Goal: Transaction & Acquisition: Register for event/course

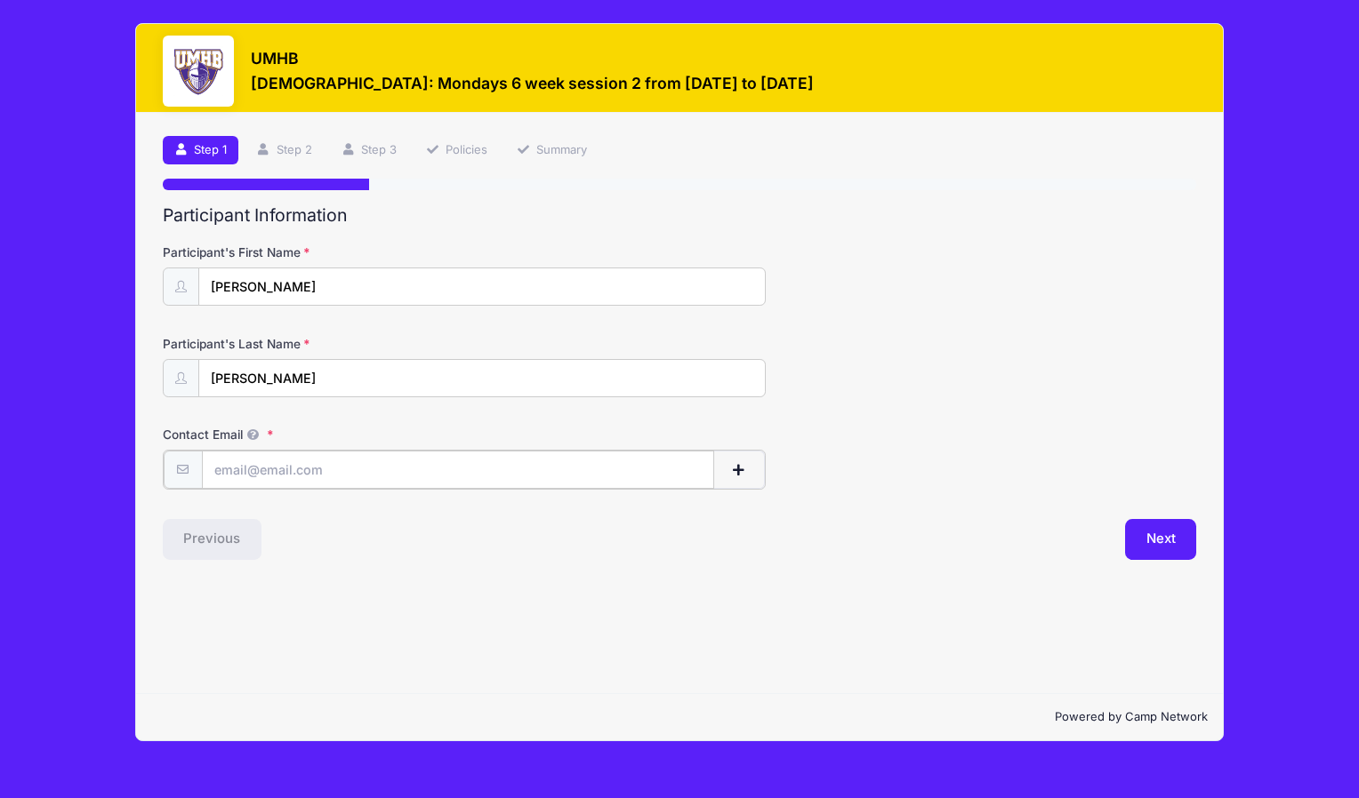
click at [375, 461] on input "Contact Email" at bounding box center [458, 470] width 512 height 38
type input "[EMAIL_ADDRESS][DOMAIN_NAME]"
click at [1161, 538] on button "Next" at bounding box center [1161, 538] width 72 height 41
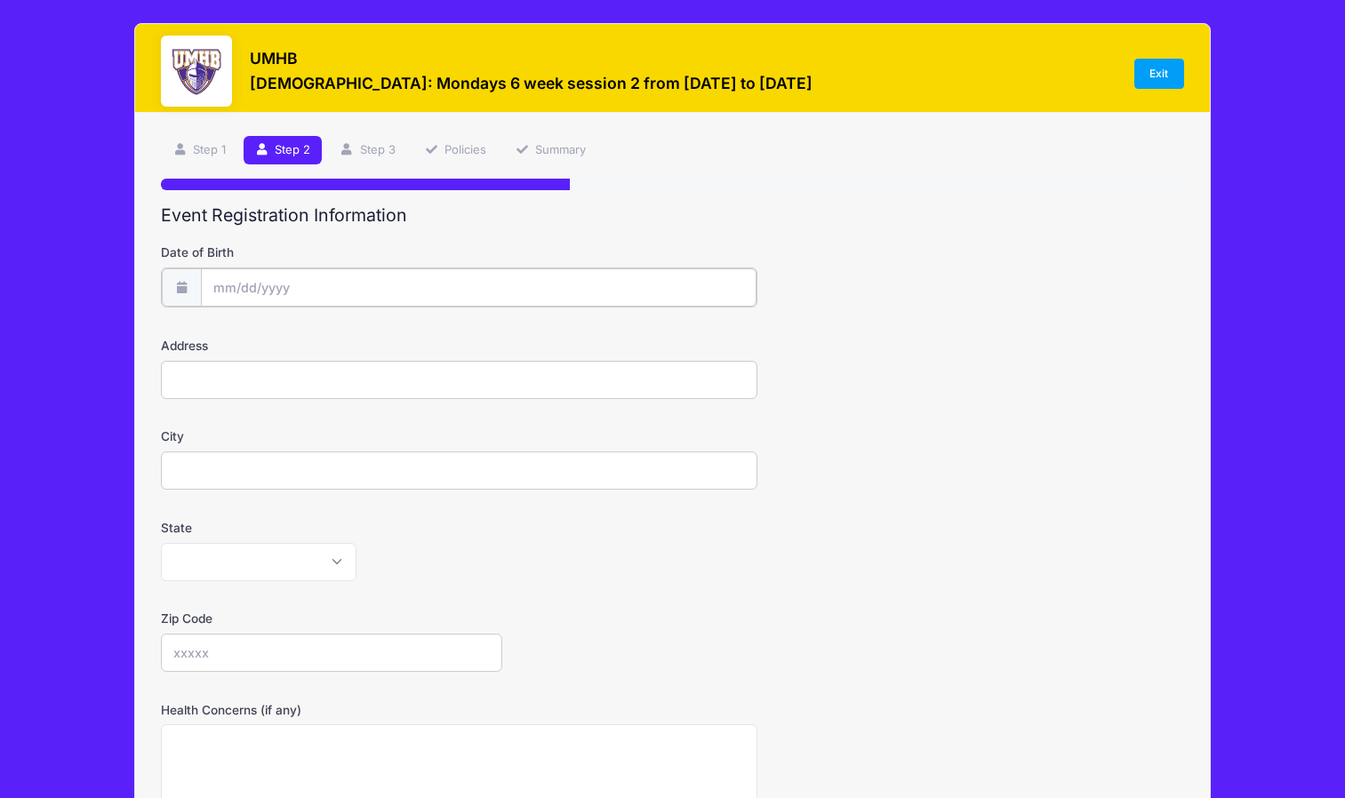
click at [227, 288] on input "Date of Birth" at bounding box center [479, 288] width 557 height 38
click at [224, 341] on icon at bounding box center [227, 336] width 12 height 12
select select "8"
click at [262, 438] on span "8" at bounding box center [261, 434] width 32 height 32
type input "09/08/2025"
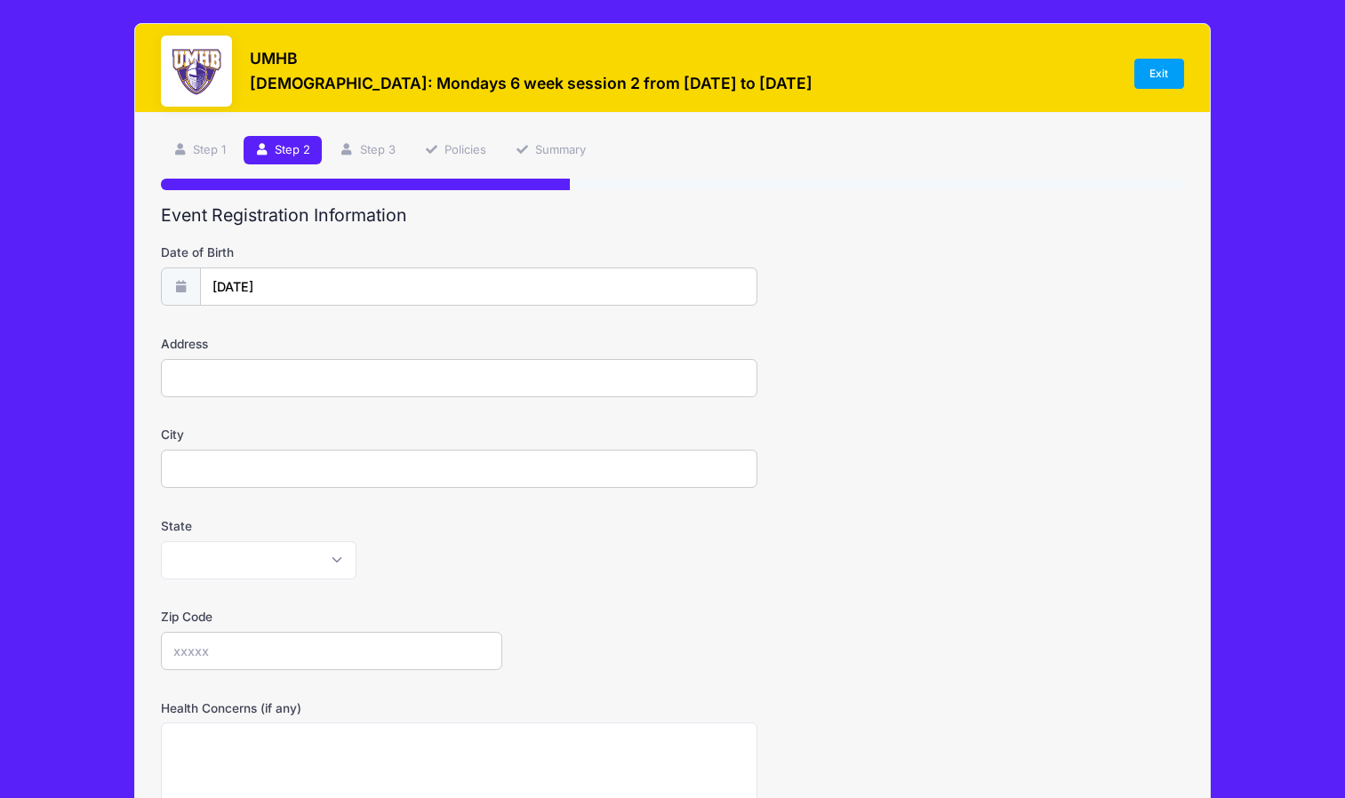
click at [207, 380] on input "Address" at bounding box center [459, 378] width 597 height 38
type input "129 Rock Creek Dr."
type input "Salado"
select select "TX"
type input "76571"
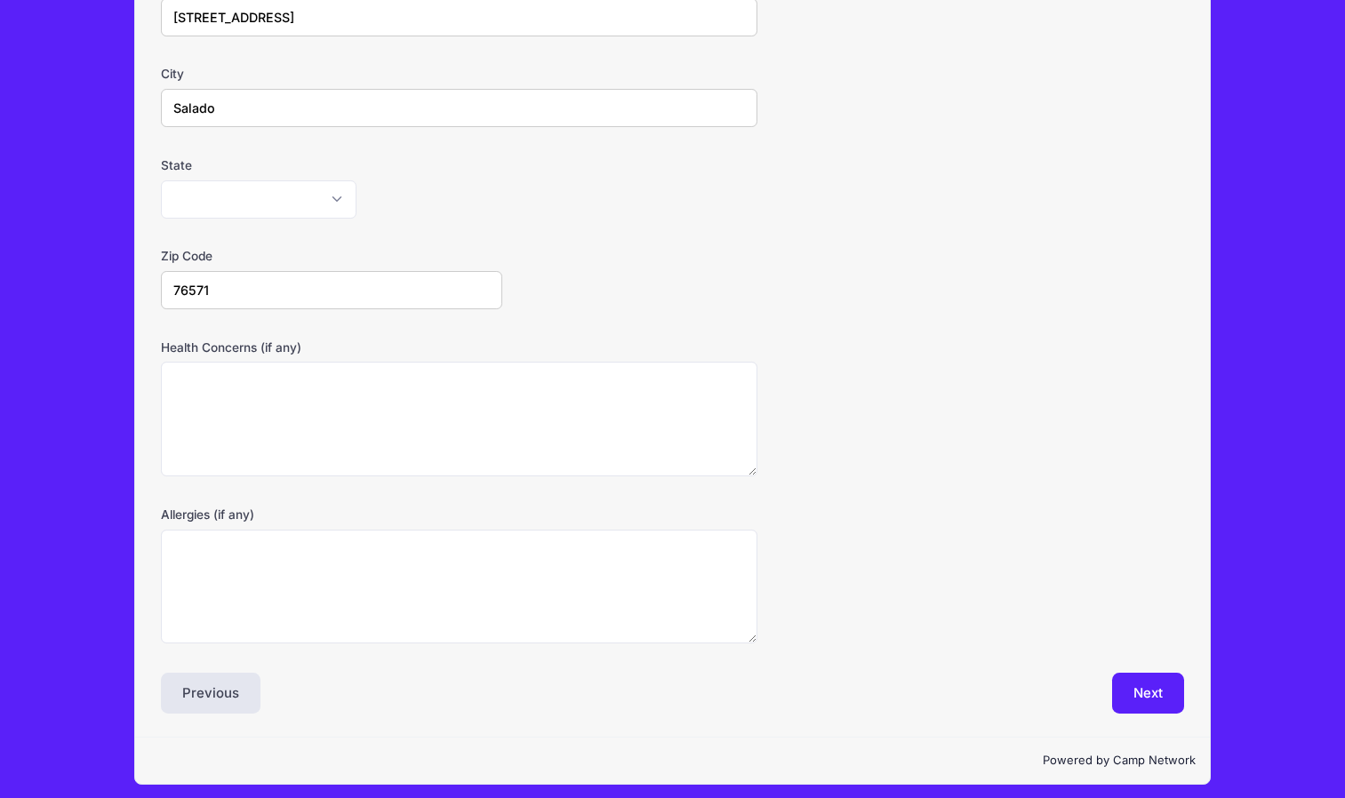
scroll to position [364, 0]
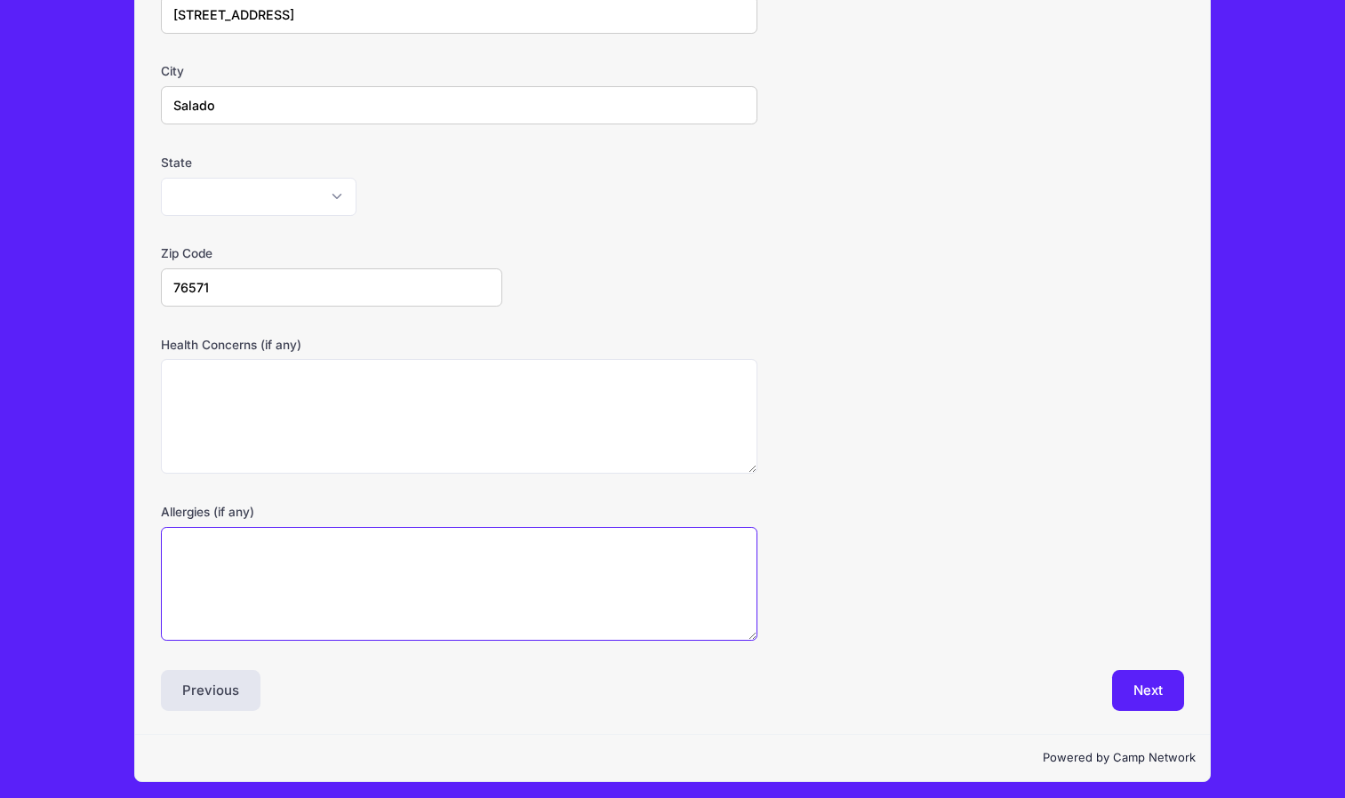
click at [547, 590] on textarea "Allergies (if any)" at bounding box center [459, 584] width 597 height 115
type textarea "seasonal"
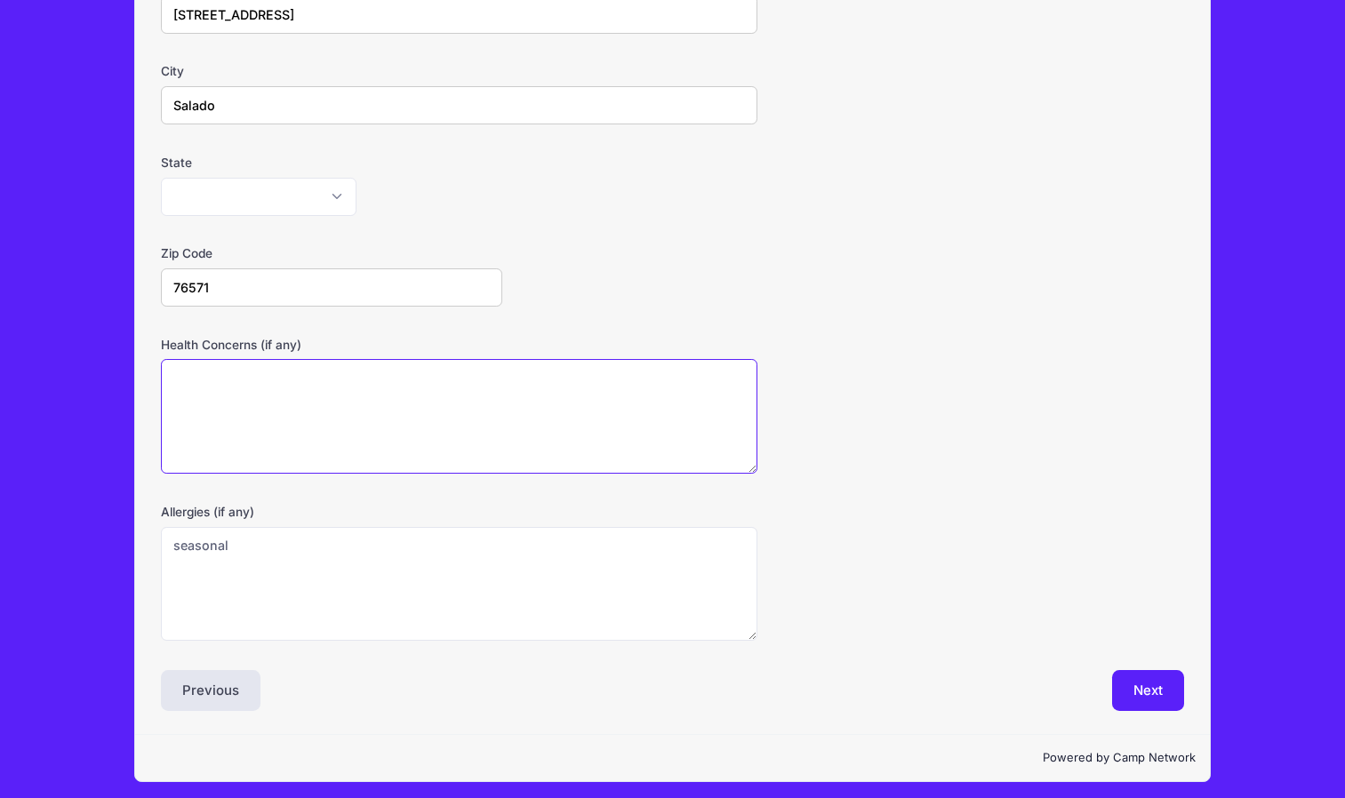
click at [418, 411] on textarea "Health Concerns (if any)" at bounding box center [459, 416] width 597 height 115
type textarea "eczema- heat induced"
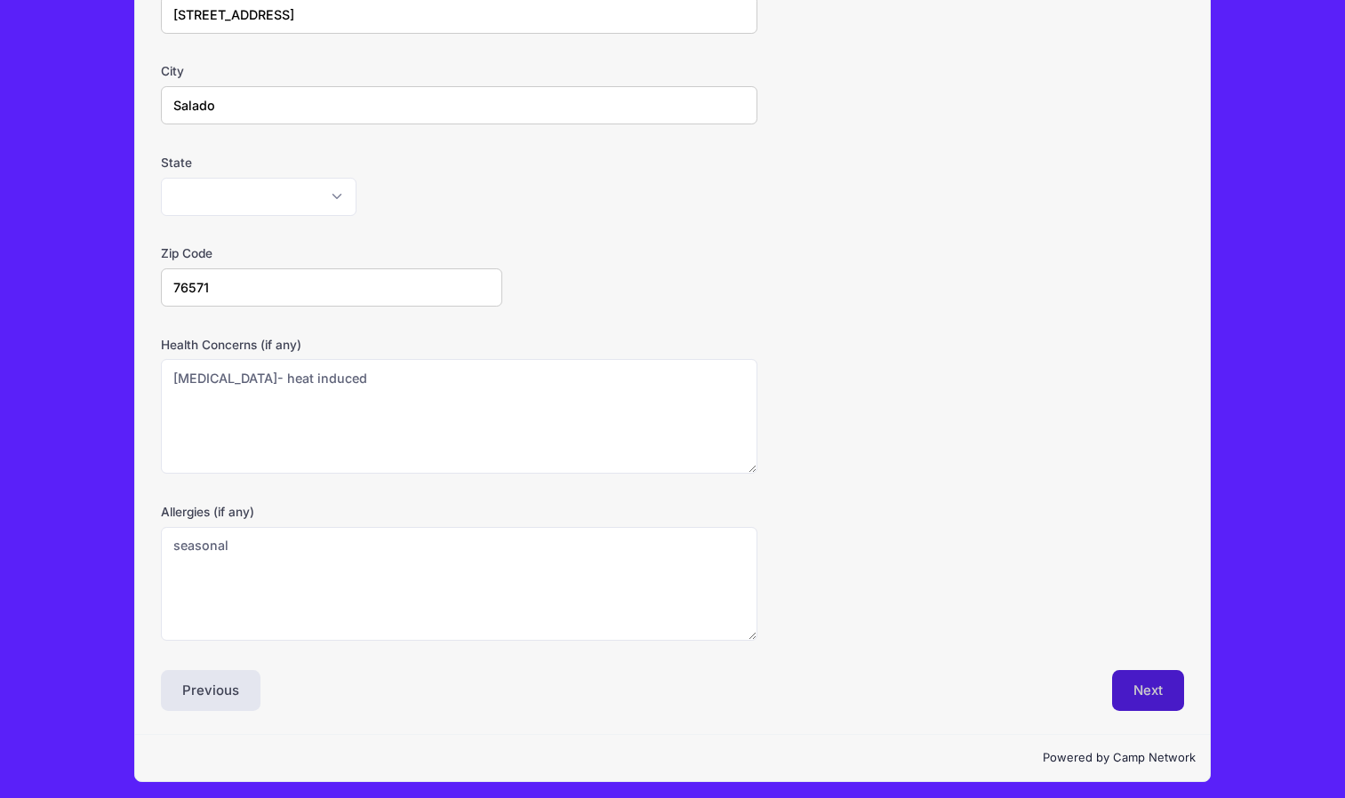
click at [1158, 694] on button "Next" at bounding box center [1148, 690] width 72 height 41
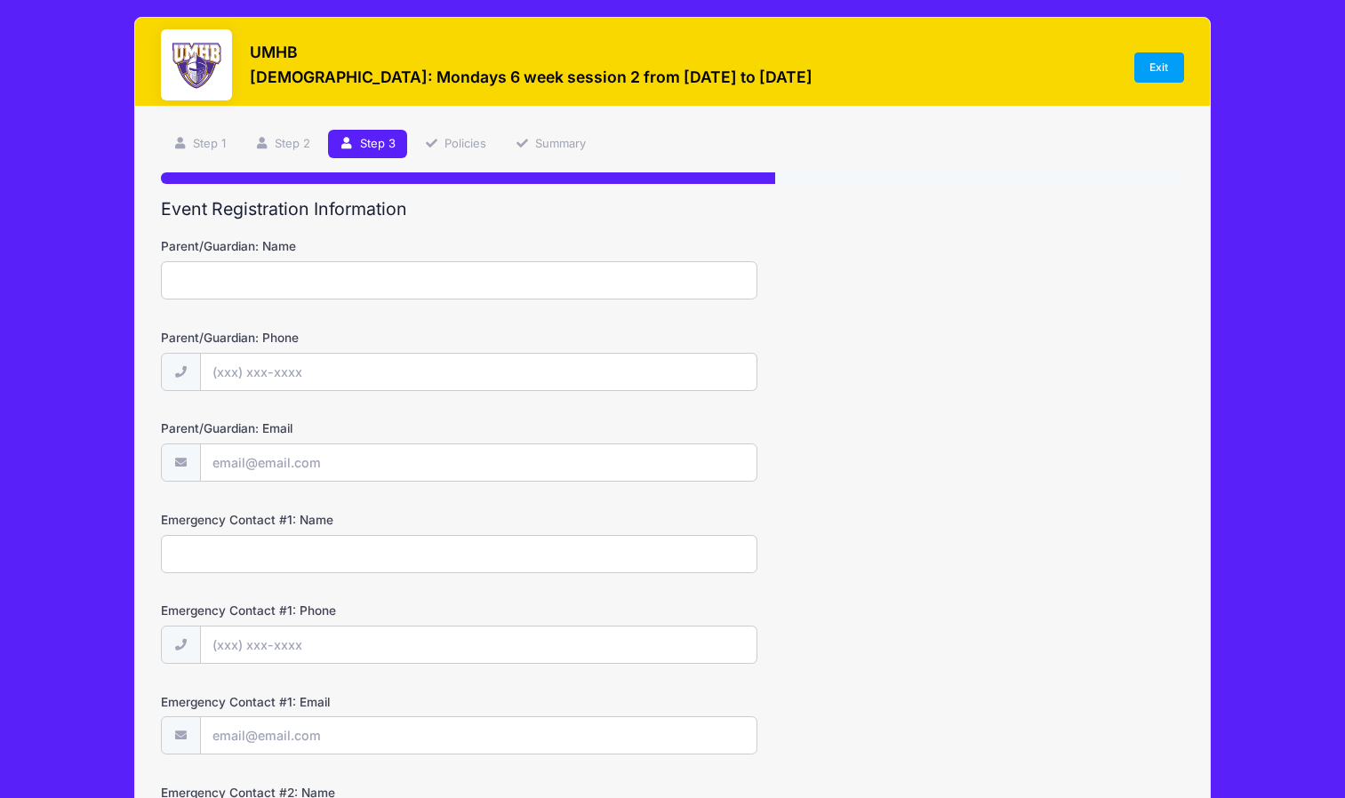
scroll to position [0, 0]
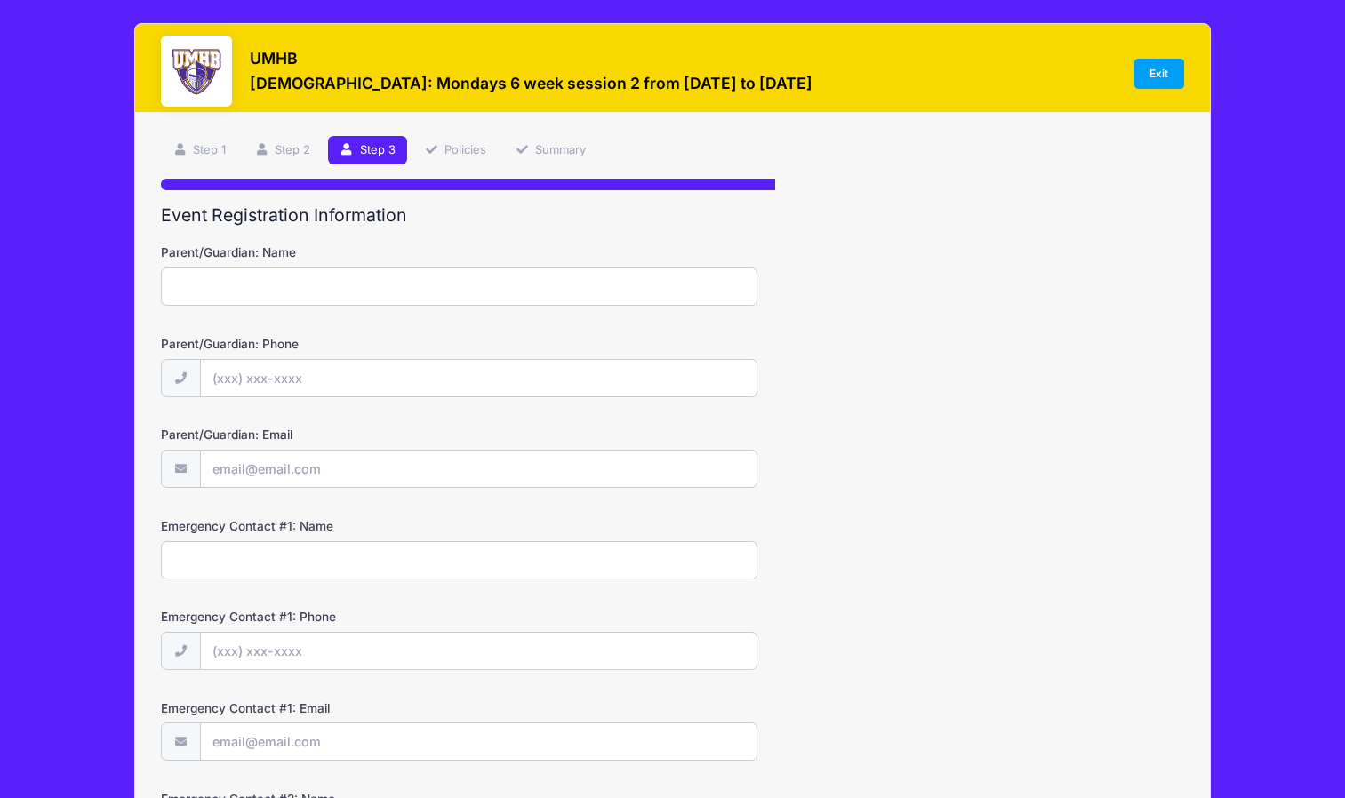
click at [547, 277] on input "Parent/Guardian: Name" at bounding box center [459, 287] width 597 height 38
type input "l"
type input "Leslie Stapleton"
click at [246, 377] on input "Parent/Guardian: Phone" at bounding box center [479, 379] width 557 height 38
type input "(630) 698-0101"
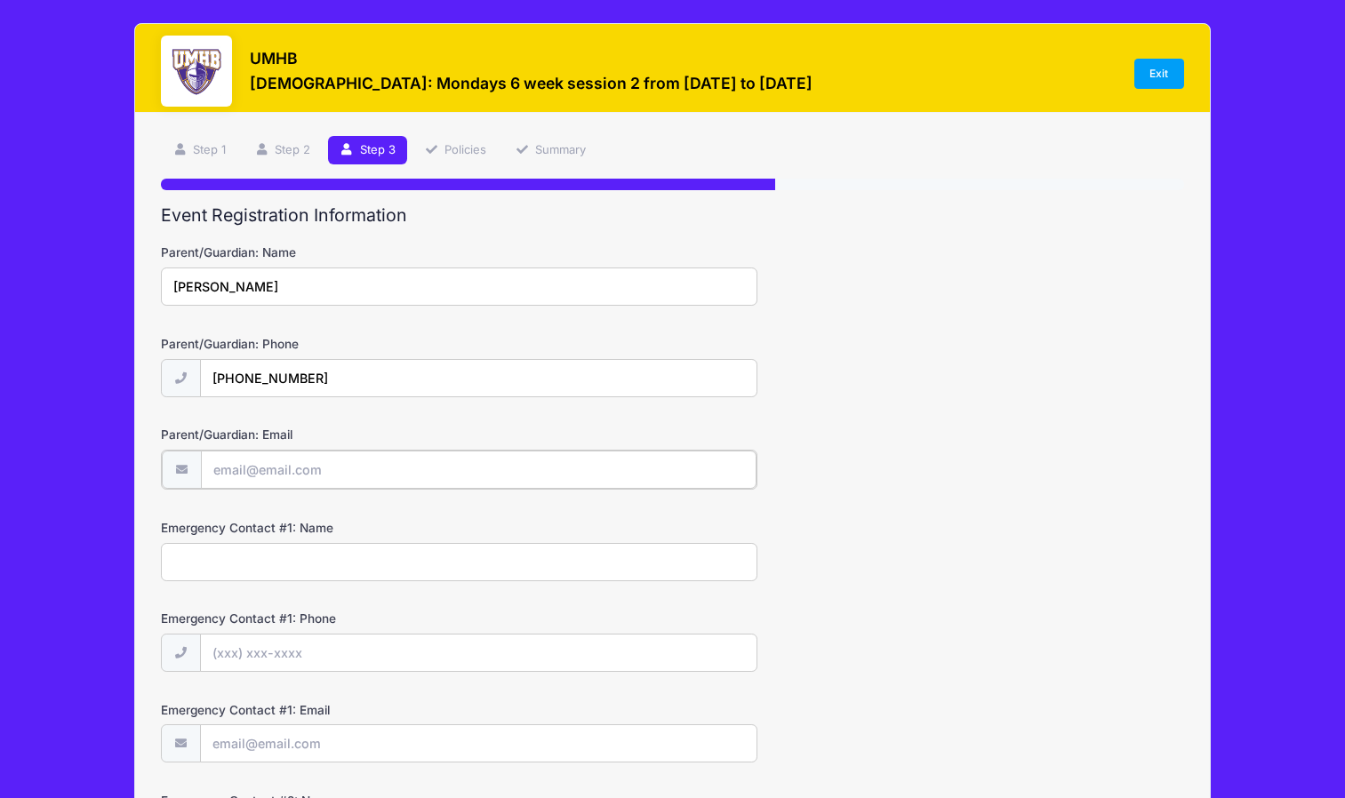
click at [255, 469] on input "Parent/Guardian: Email" at bounding box center [479, 470] width 557 height 38
type input "[EMAIL_ADDRESS][DOMAIN_NAME]"
type input "Leslie"
type input "(630) 698-0101"
type input "[EMAIL_ADDRESS][DOMAIN_NAME]"
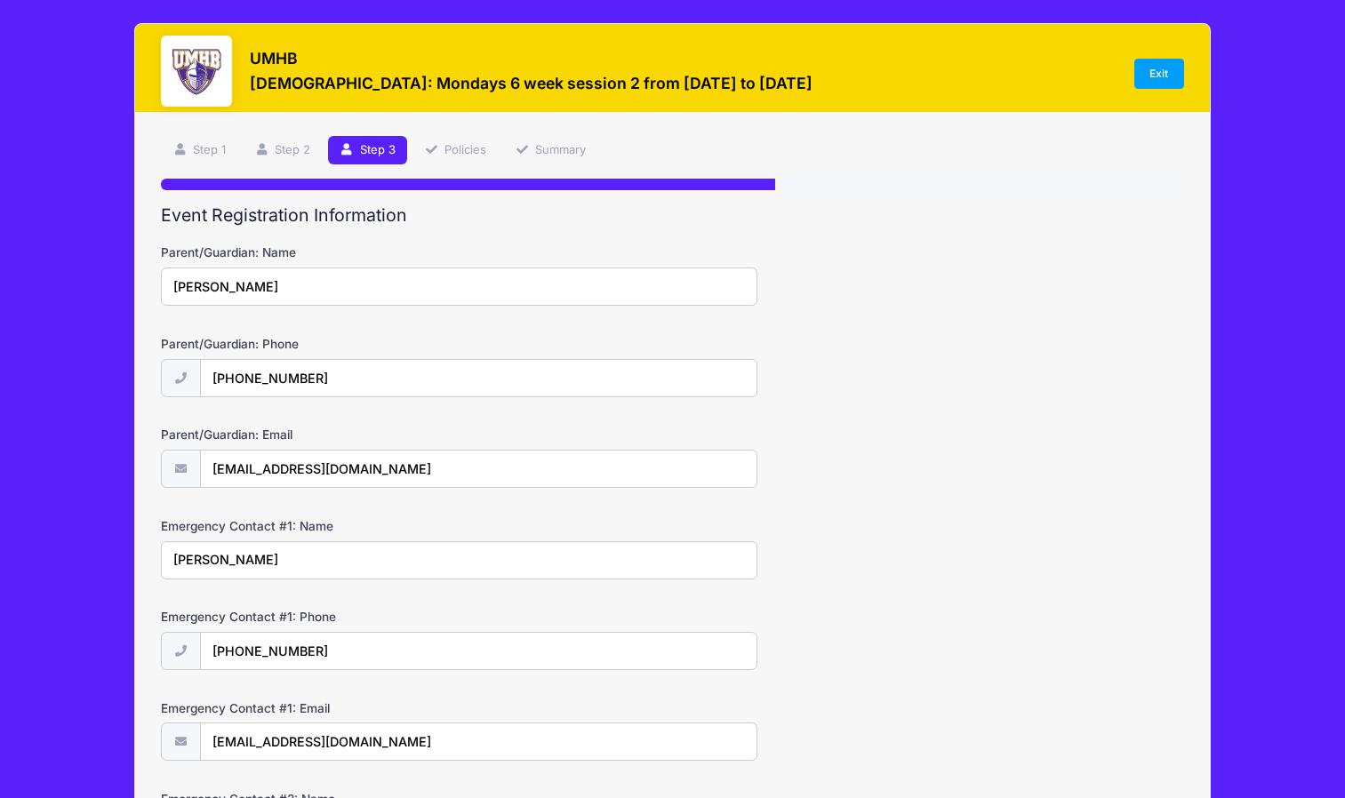
type input "Steve"
type input "(630) 212-1181"
type input "stevenestapleton@gmail.com"
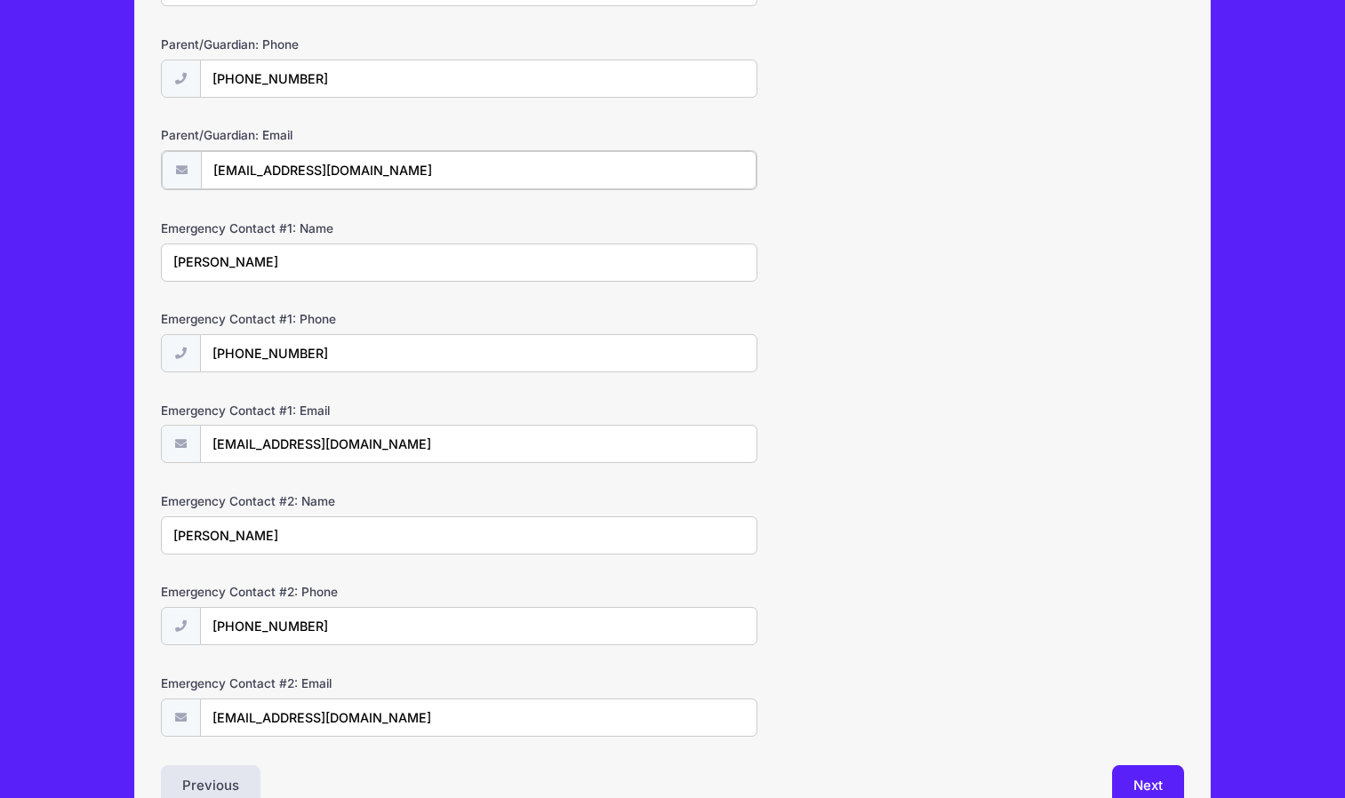
scroll to position [402, 0]
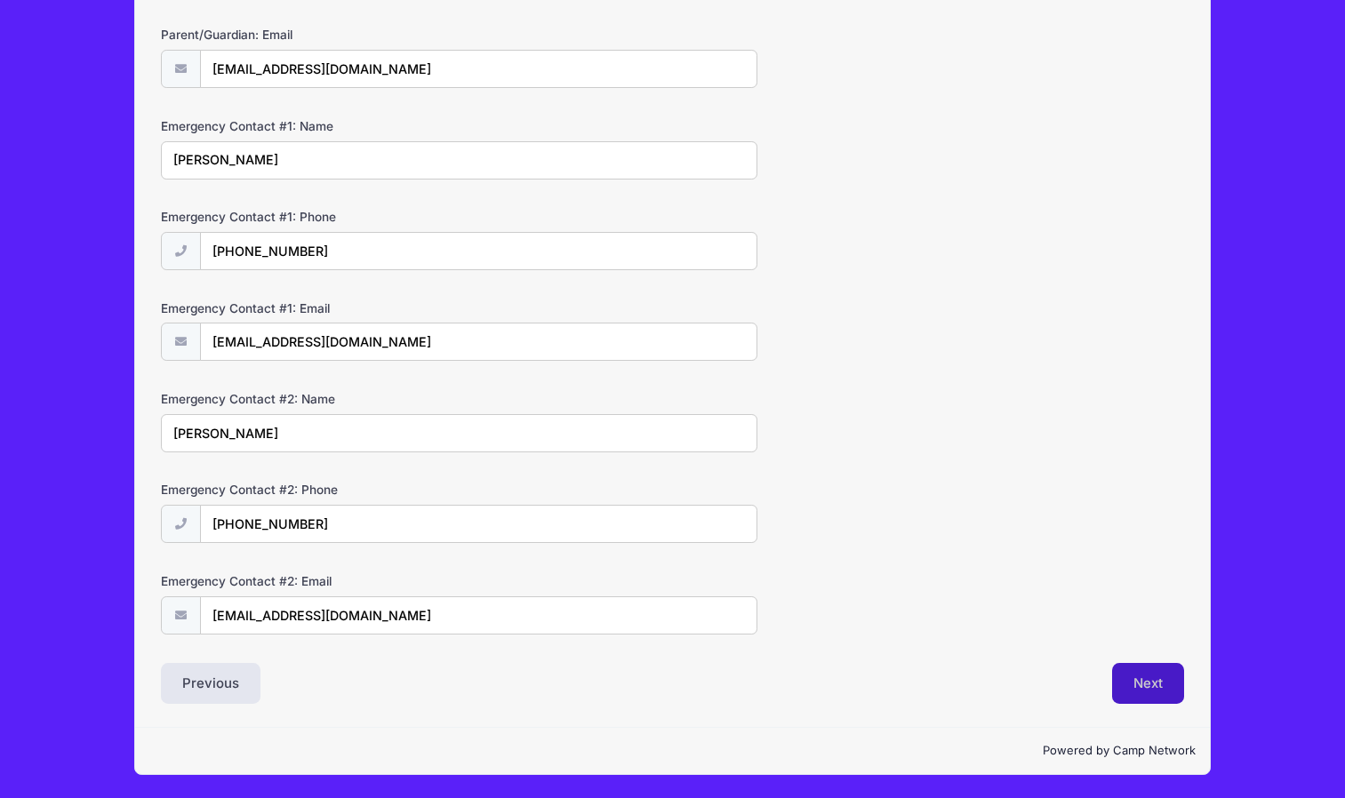
click at [1155, 691] on button "Next" at bounding box center [1148, 683] width 72 height 41
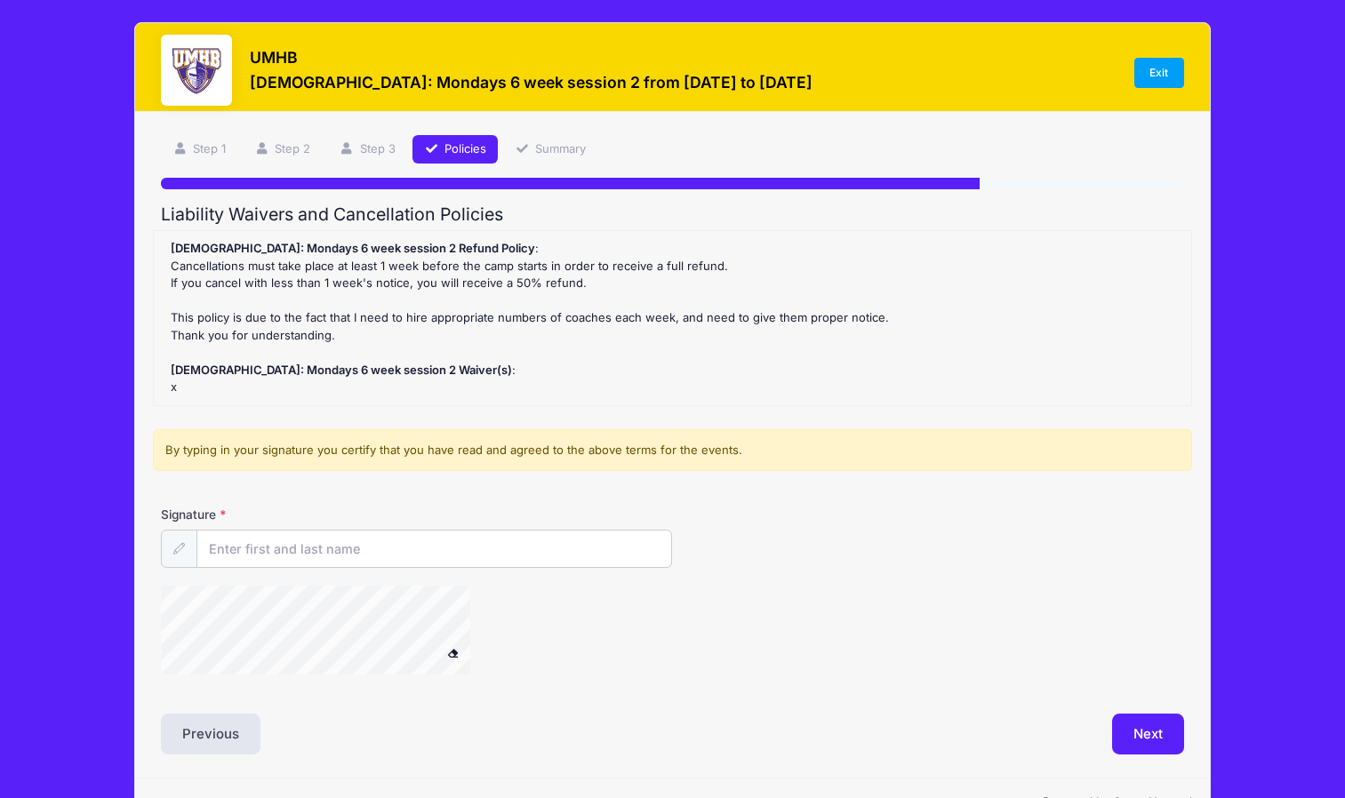
scroll to position [0, 0]
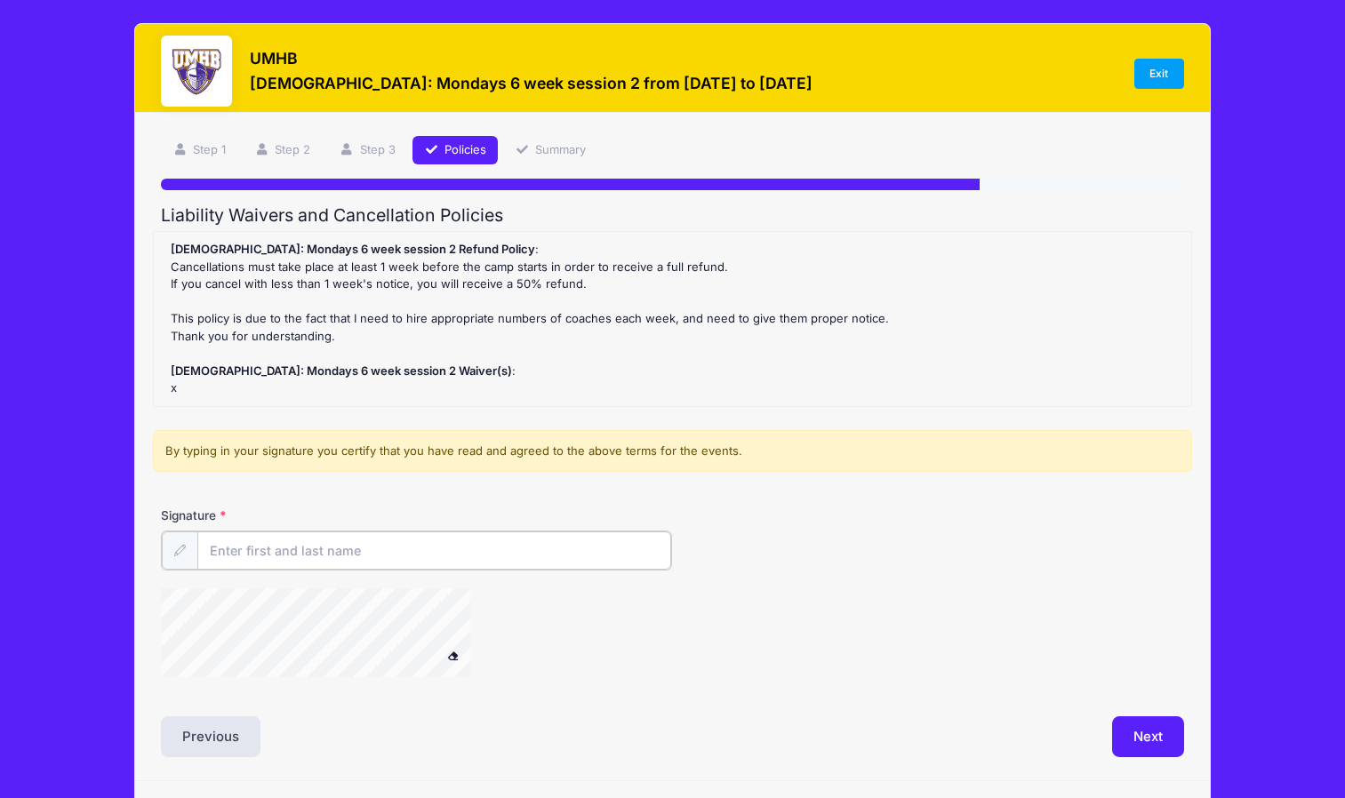
click at [359, 550] on input "Signature" at bounding box center [434, 551] width 474 height 38
type input "Leslie Stapleton"
click at [1159, 731] on button "Next" at bounding box center [1148, 735] width 72 height 41
click at [554, 649] on div at bounding box center [502, 634] width 682 height 94
click at [1151, 741] on button "Next" at bounding box center [1148, 735] width 72 height 41
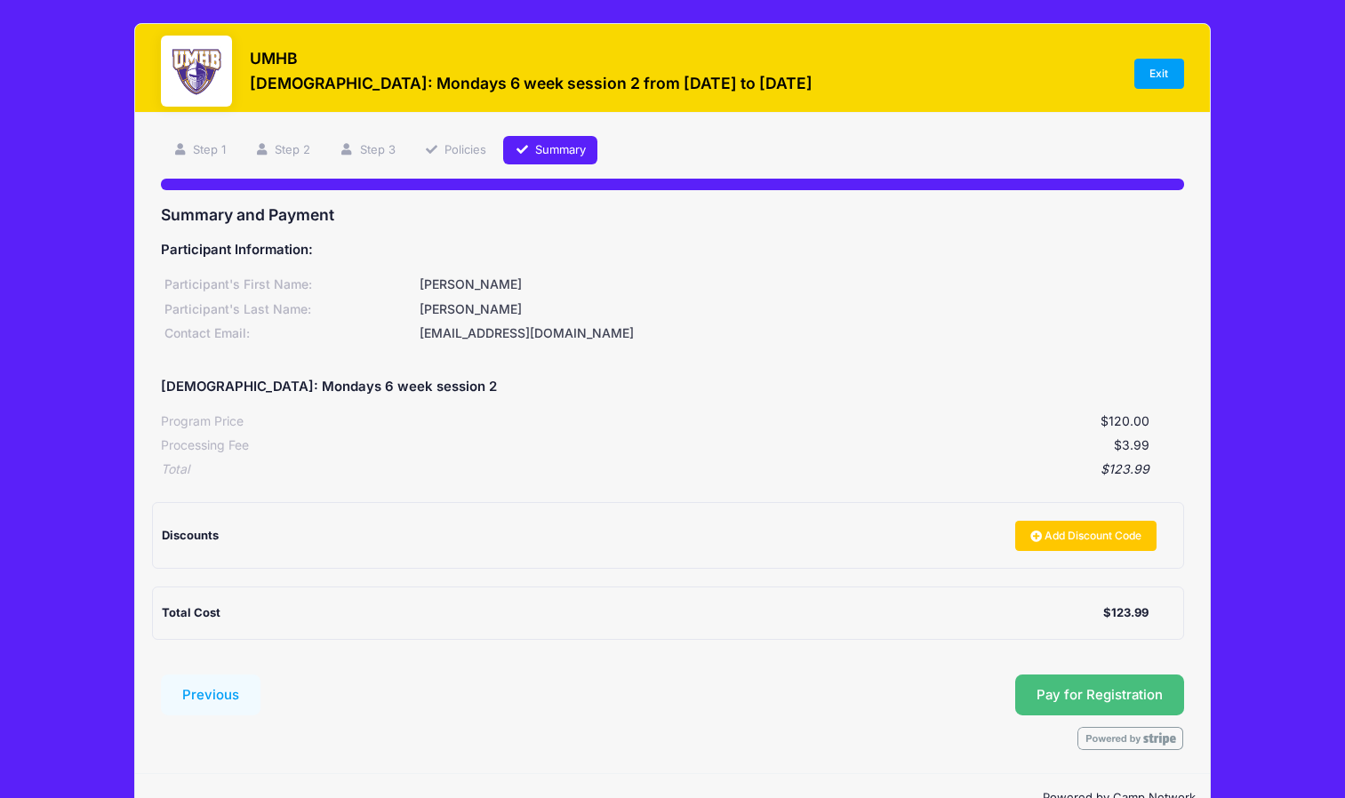
click at [1056, 694] on button "Pay for Registration" at bounding box center [1099, 695] width 169 height 41
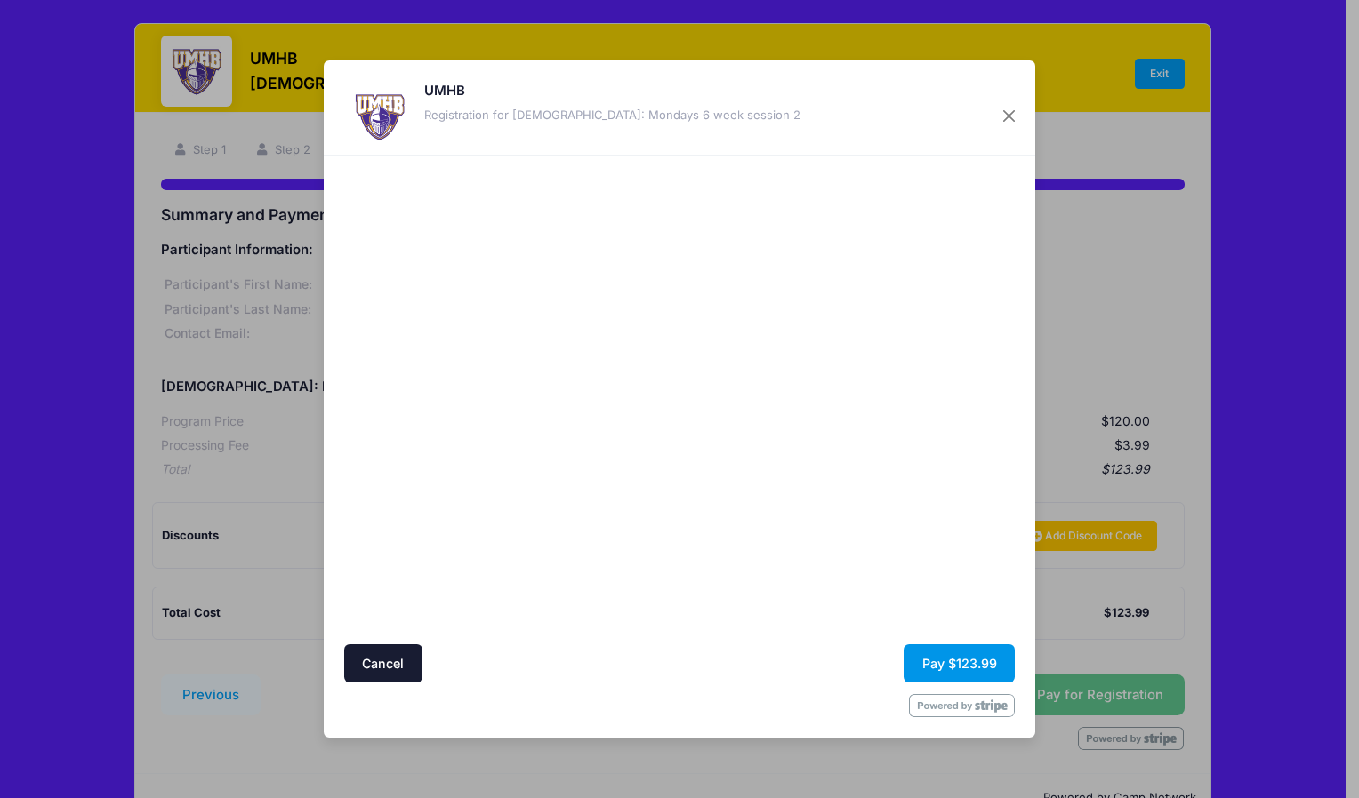
click at [984, 660] on button "Pay $123.99" at bounding box center [958, 664] width 111 height 38
